Goal: Information Seeking & Learning: Learn about a topic

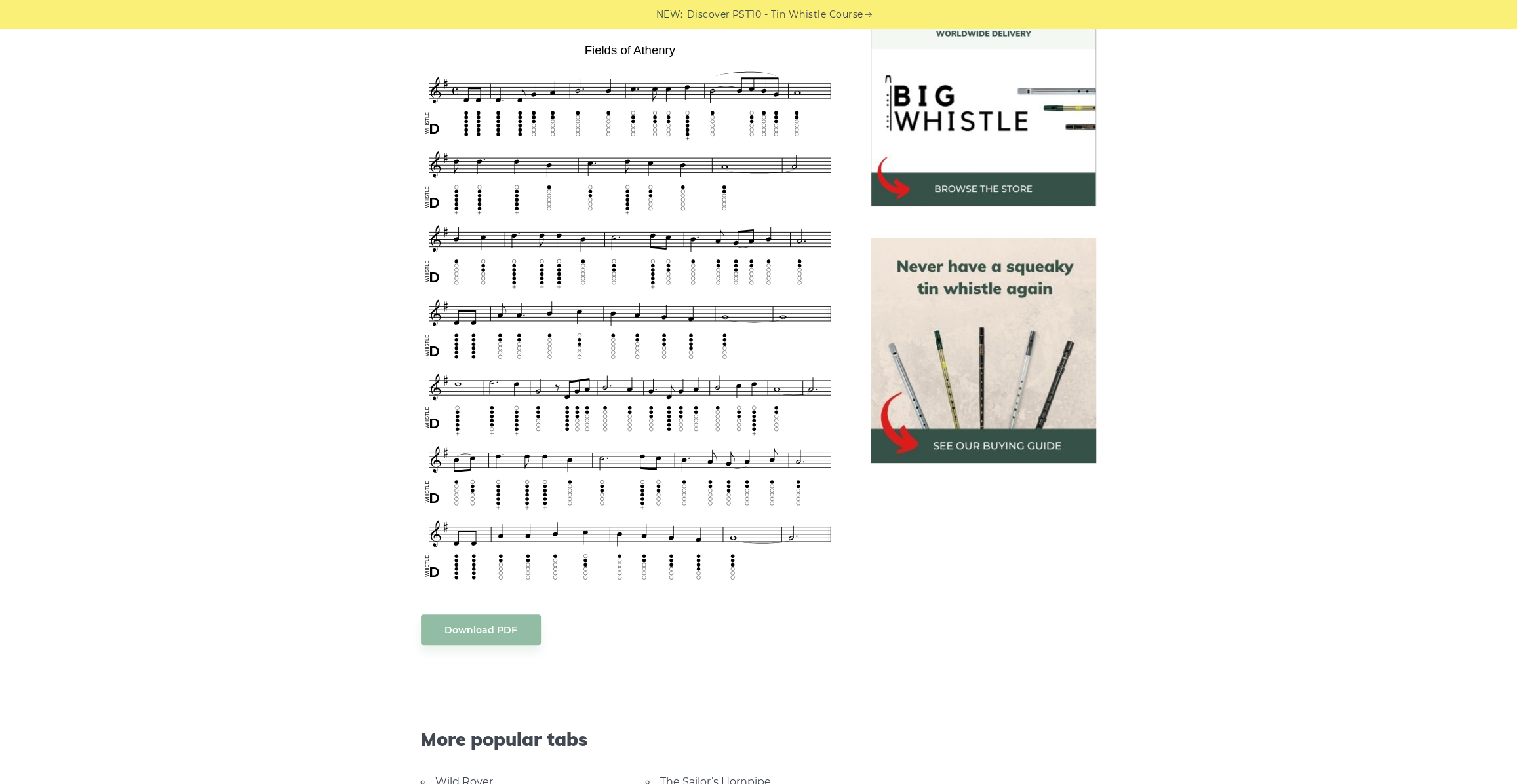
drag, startPoint x: 320, startPoint y: 680, endPoint x: 327, endPoint y: 644, distance: 36.7
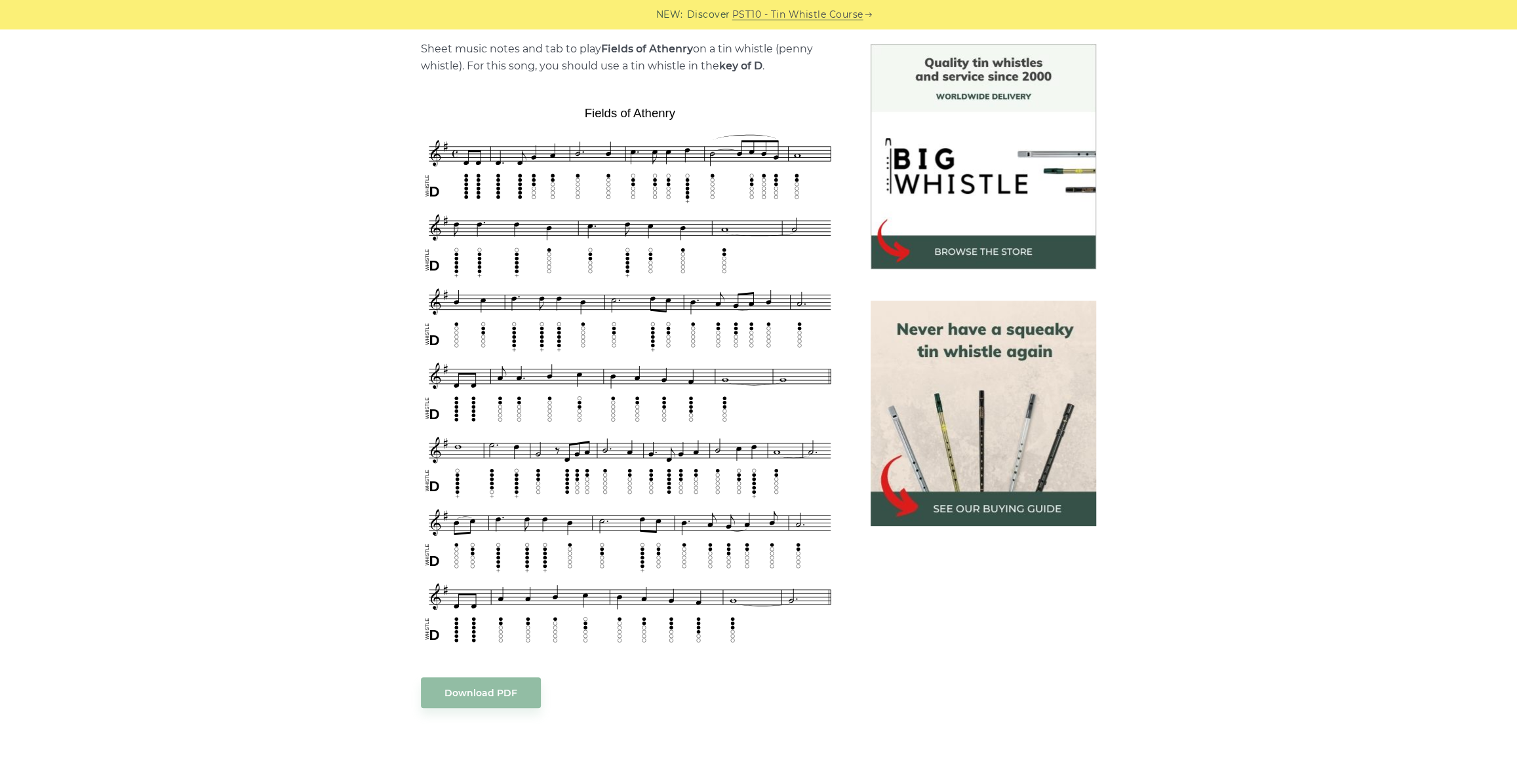
scroll to position [393, 0]
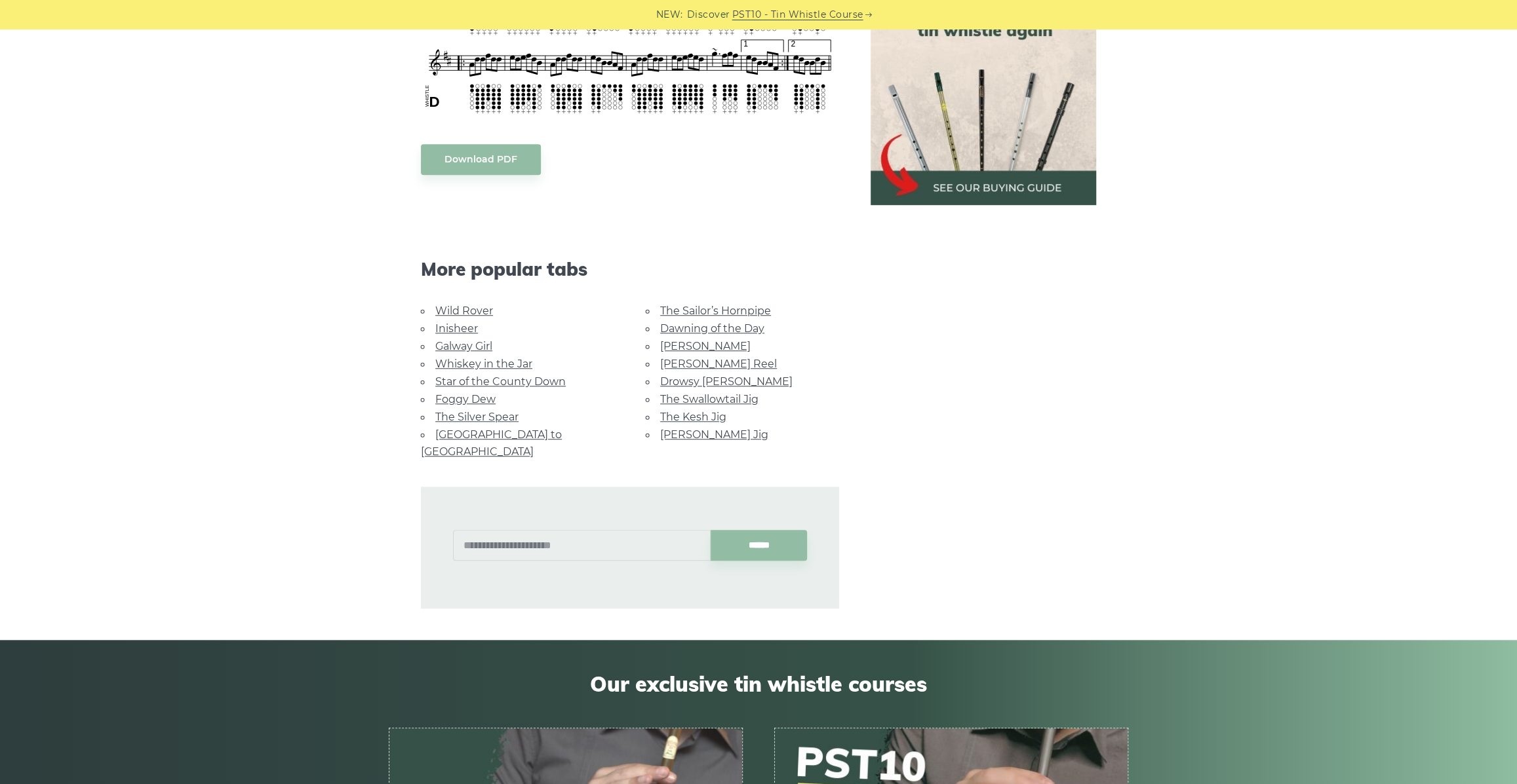
scroll to position [714, 0]
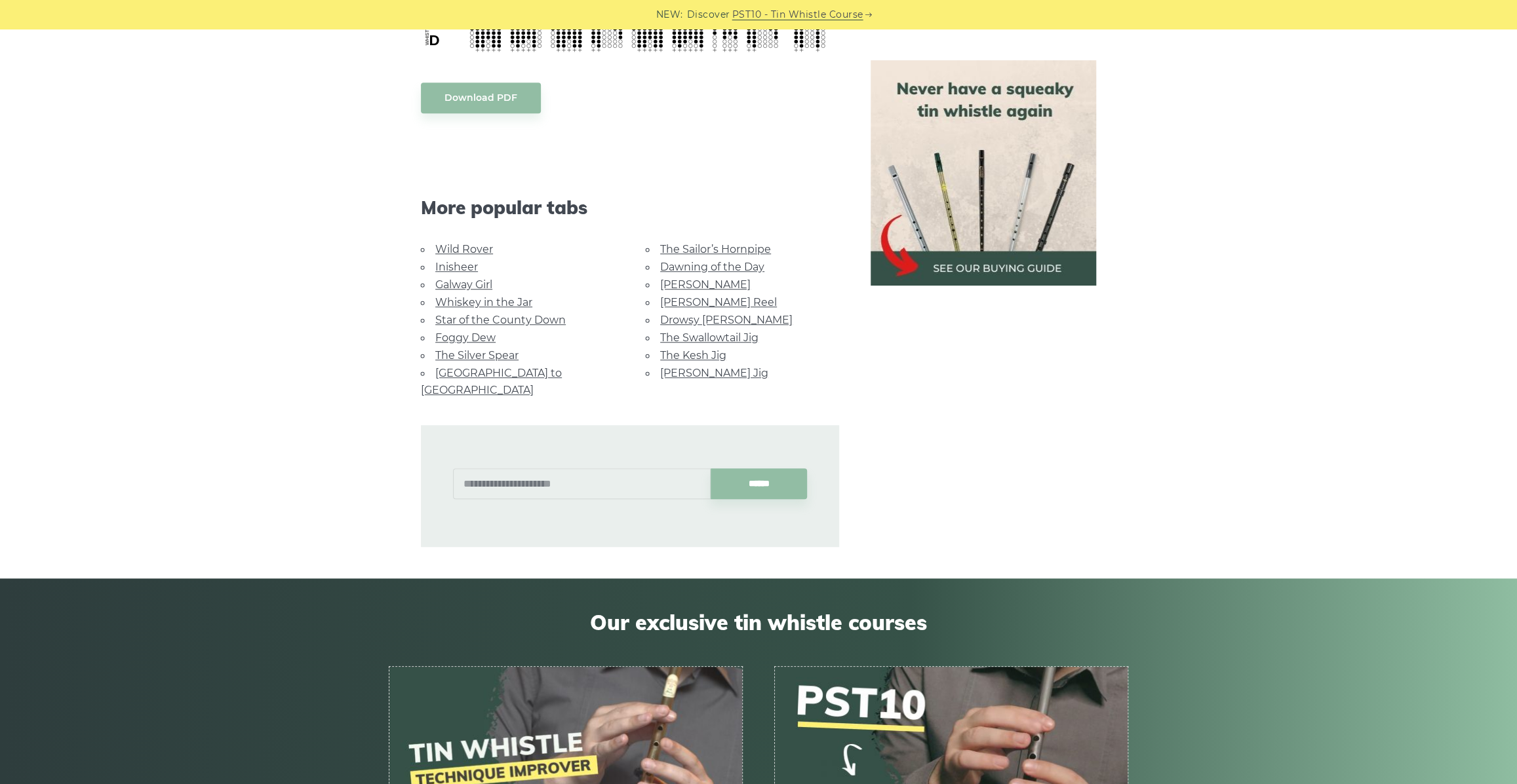
click at [481, 367] on link "[GEOGRAPHIC_DATA] to [GEOGRAPHIC_DATA]" at bounding box center [491, 382] width 141 height 30
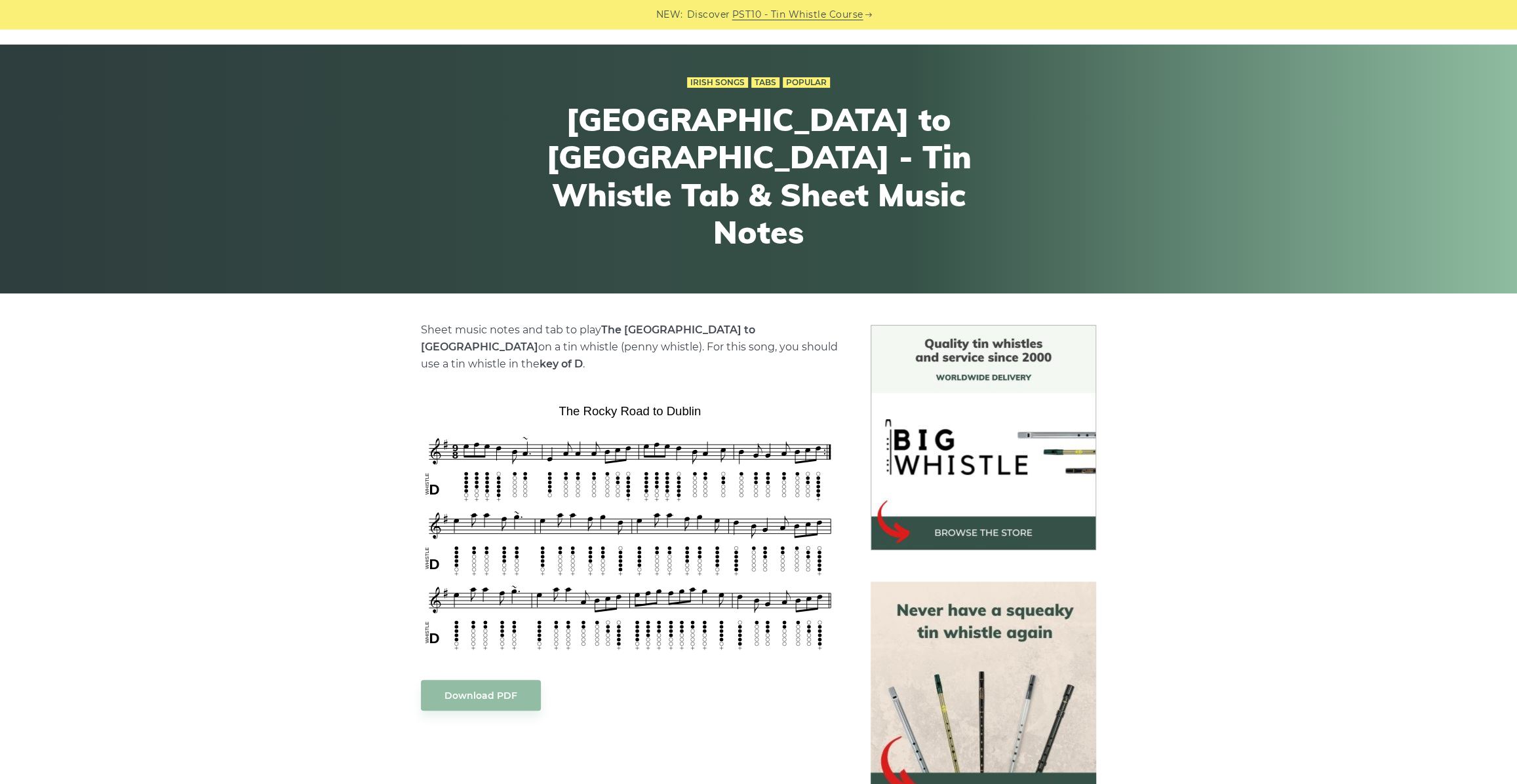
scroll to position [52, 0]
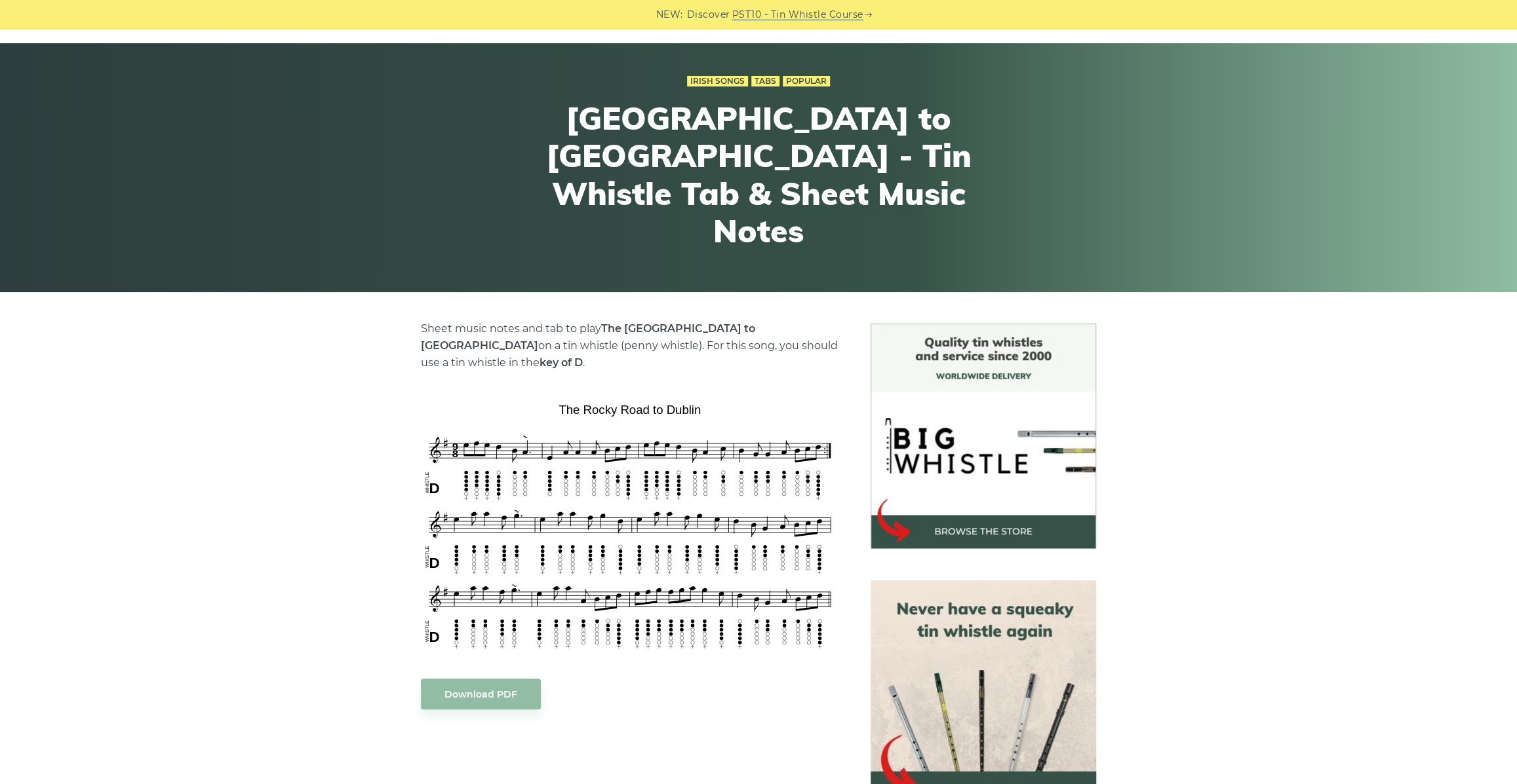
drag, startPoint x: 358, startPoint y: 480, endPoint x: 356, endPoint y: 493, distance: 13.2
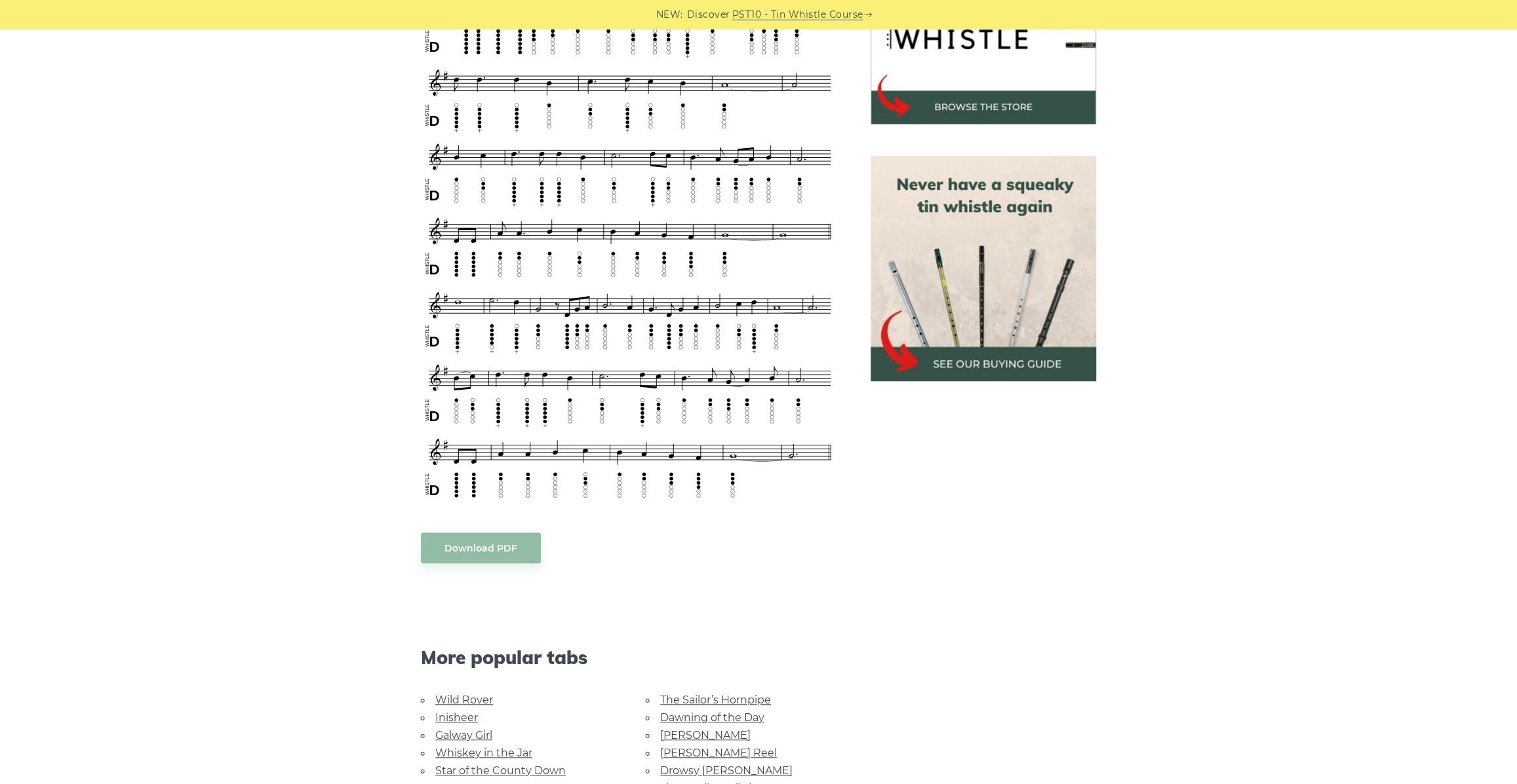
scroll to position [238, 0]
